Goal: Find specific page/section: Find specific page/section

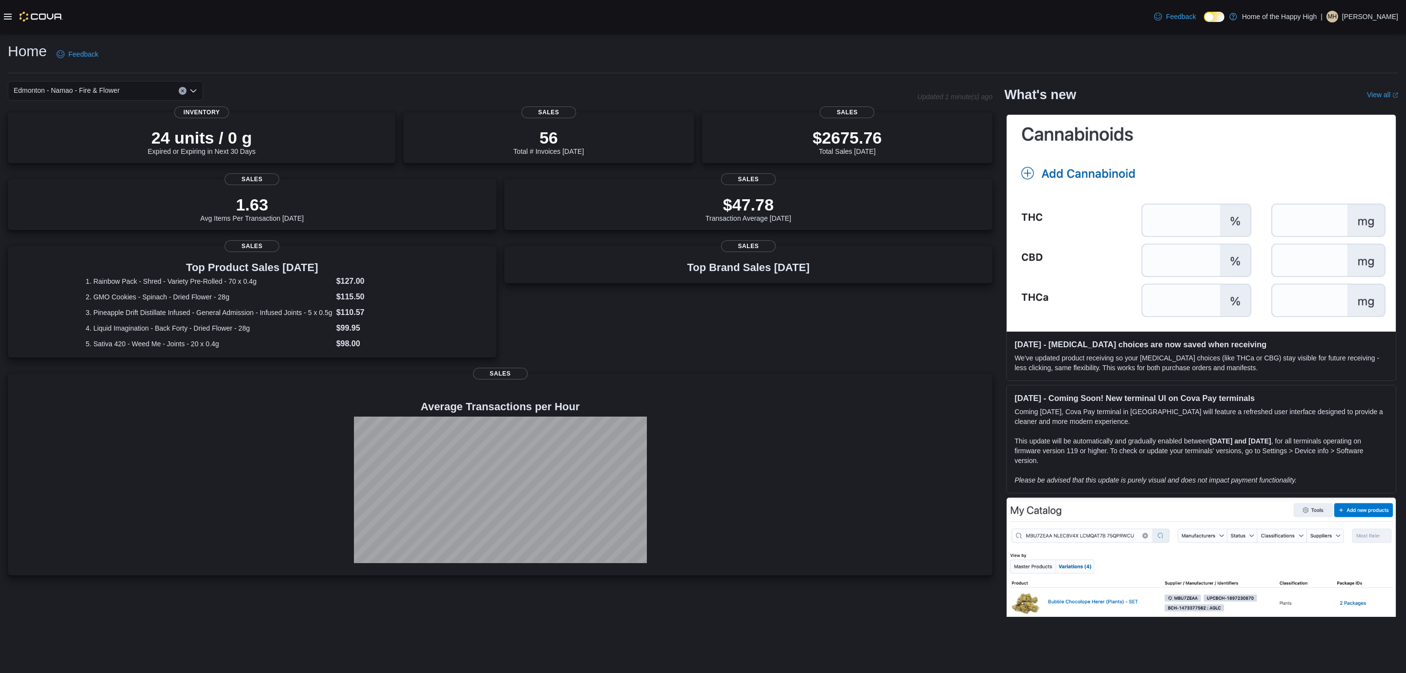
click at [9, 19] on icon at bounding box center [8, 17] width 8 height 6
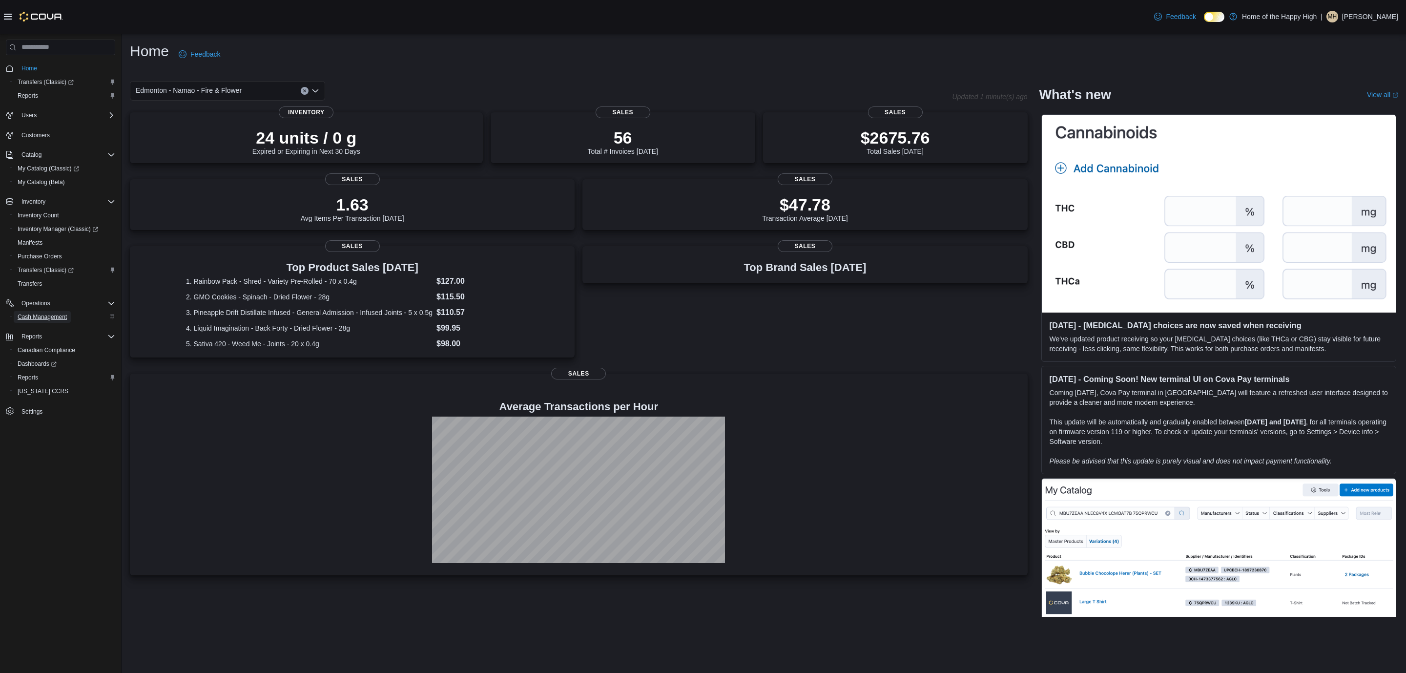
click at [53, 313] on span "Cash Management" at bounding box center [42, 317] width 49 height 8
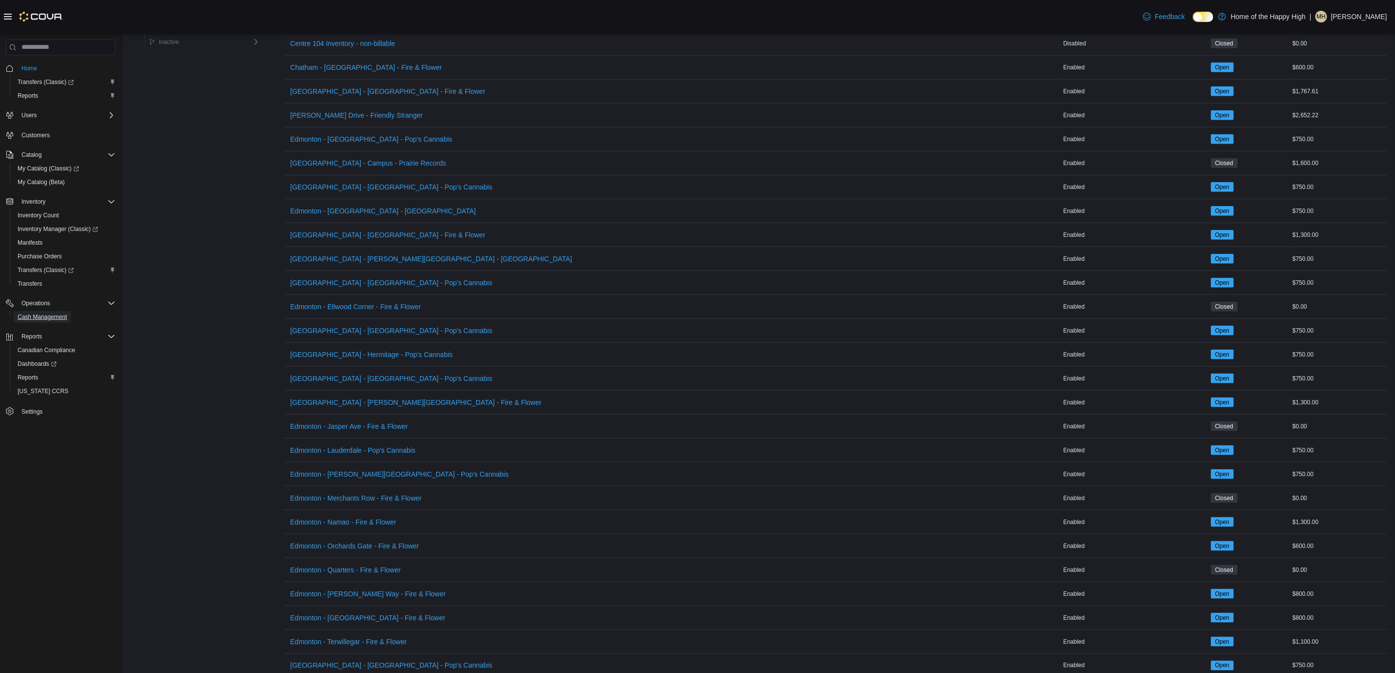
scroll to position [952, 0]
